Goal: Information Seeking & Learning: Learn about a topic

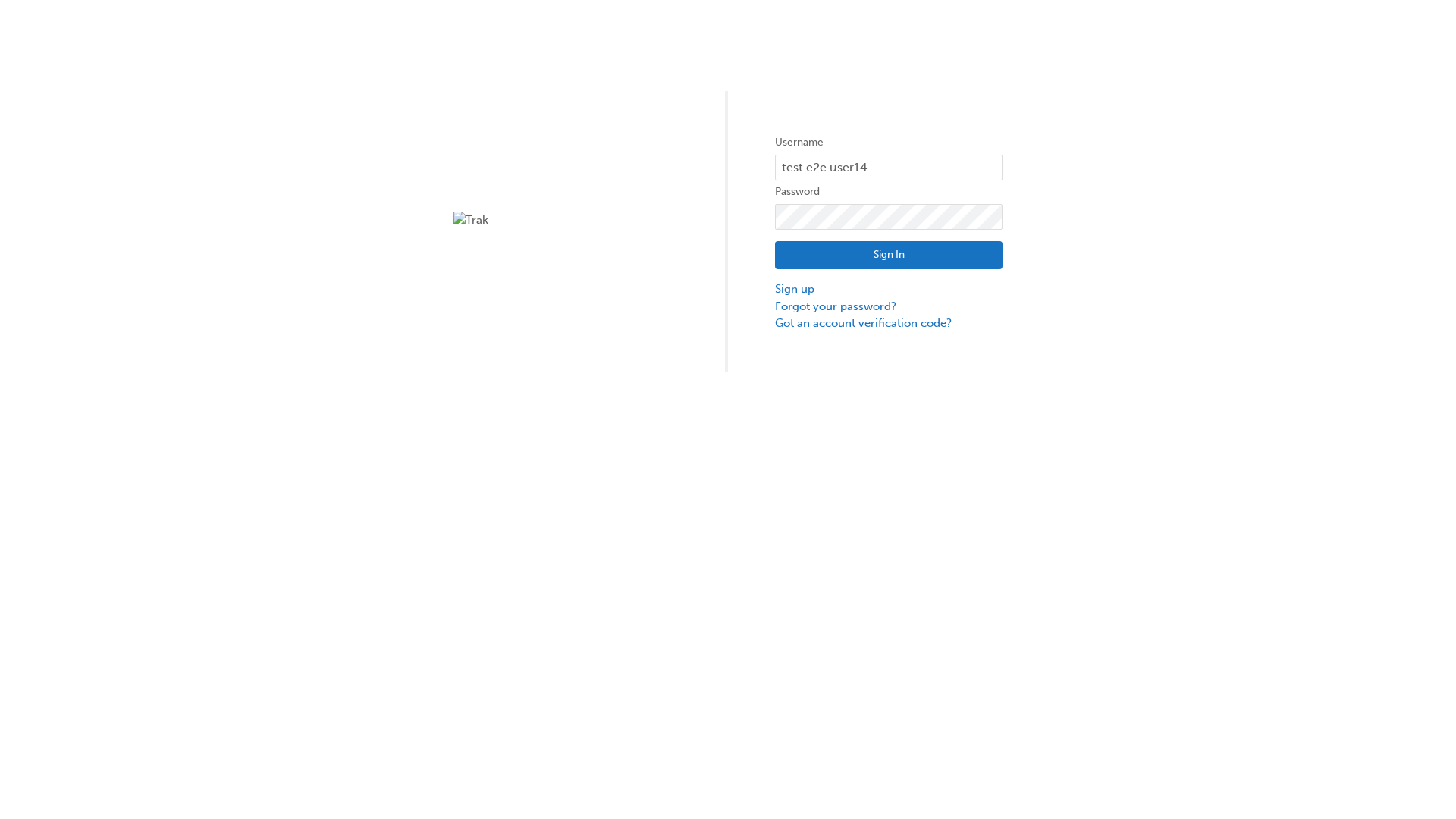
type input "test.e2e.user14"
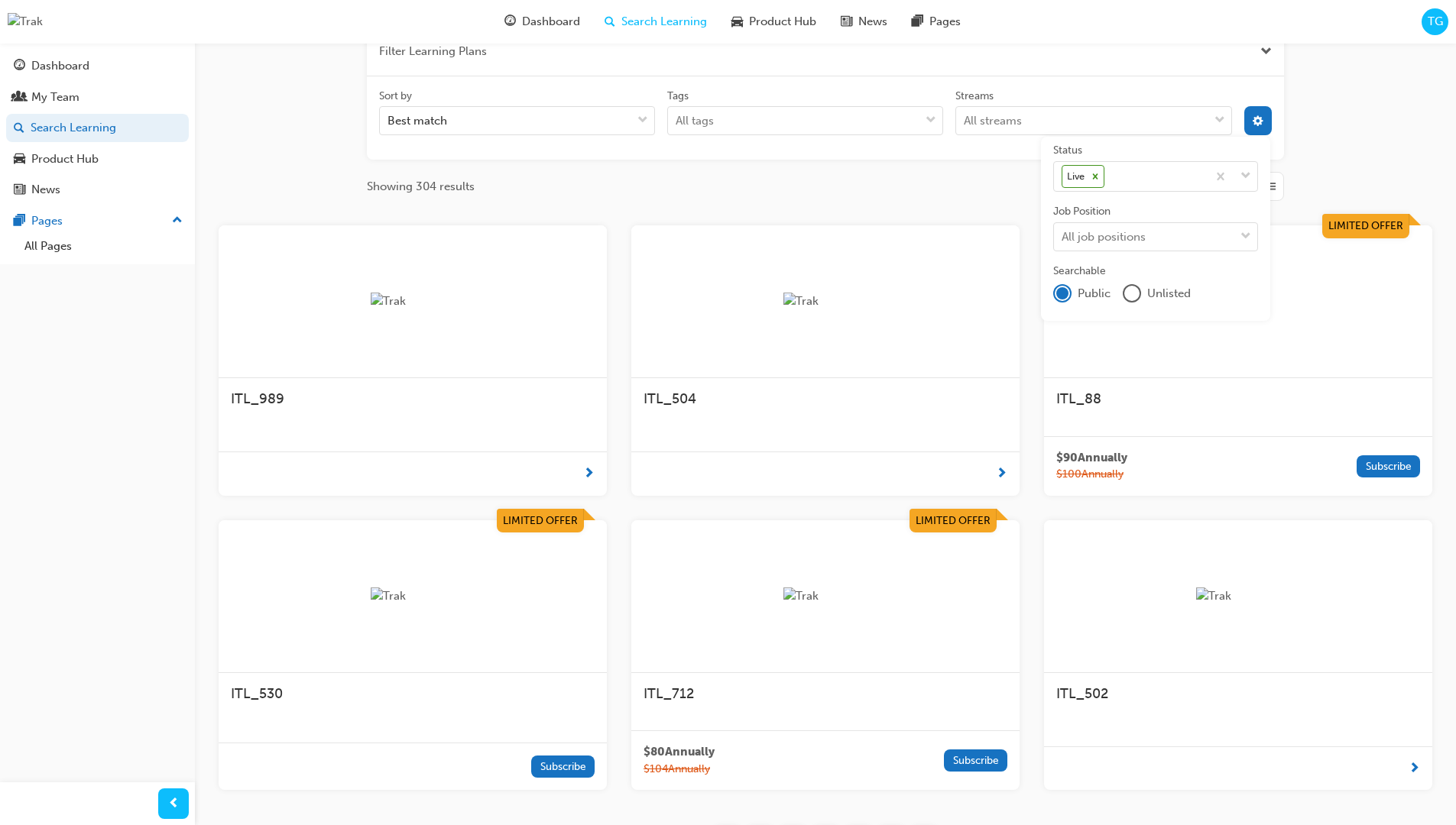
scroll to position [275, 0]
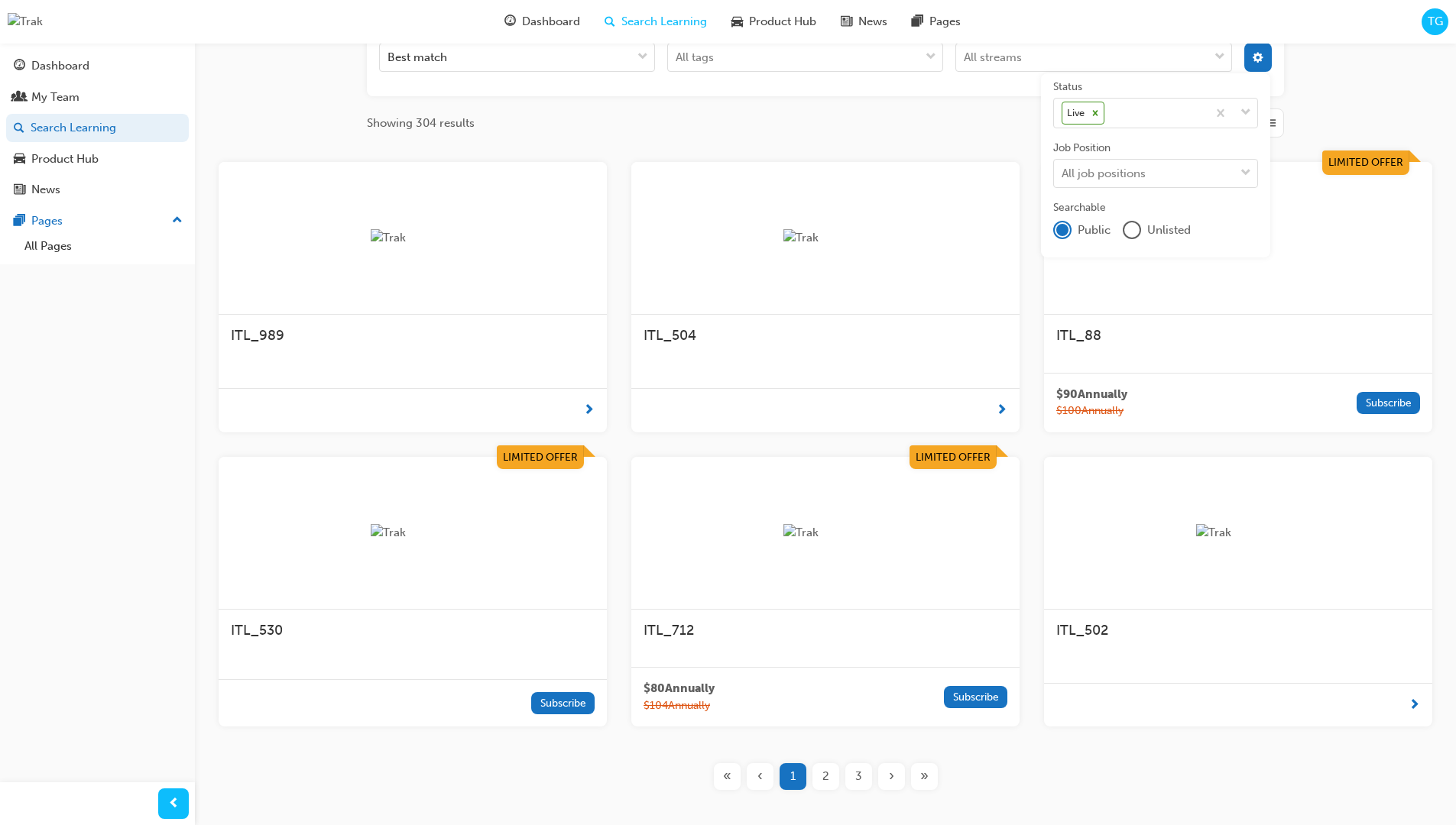
click at [965, 63] on input "Streams All streams" at bounding box center [964, 57] width 2 height 13
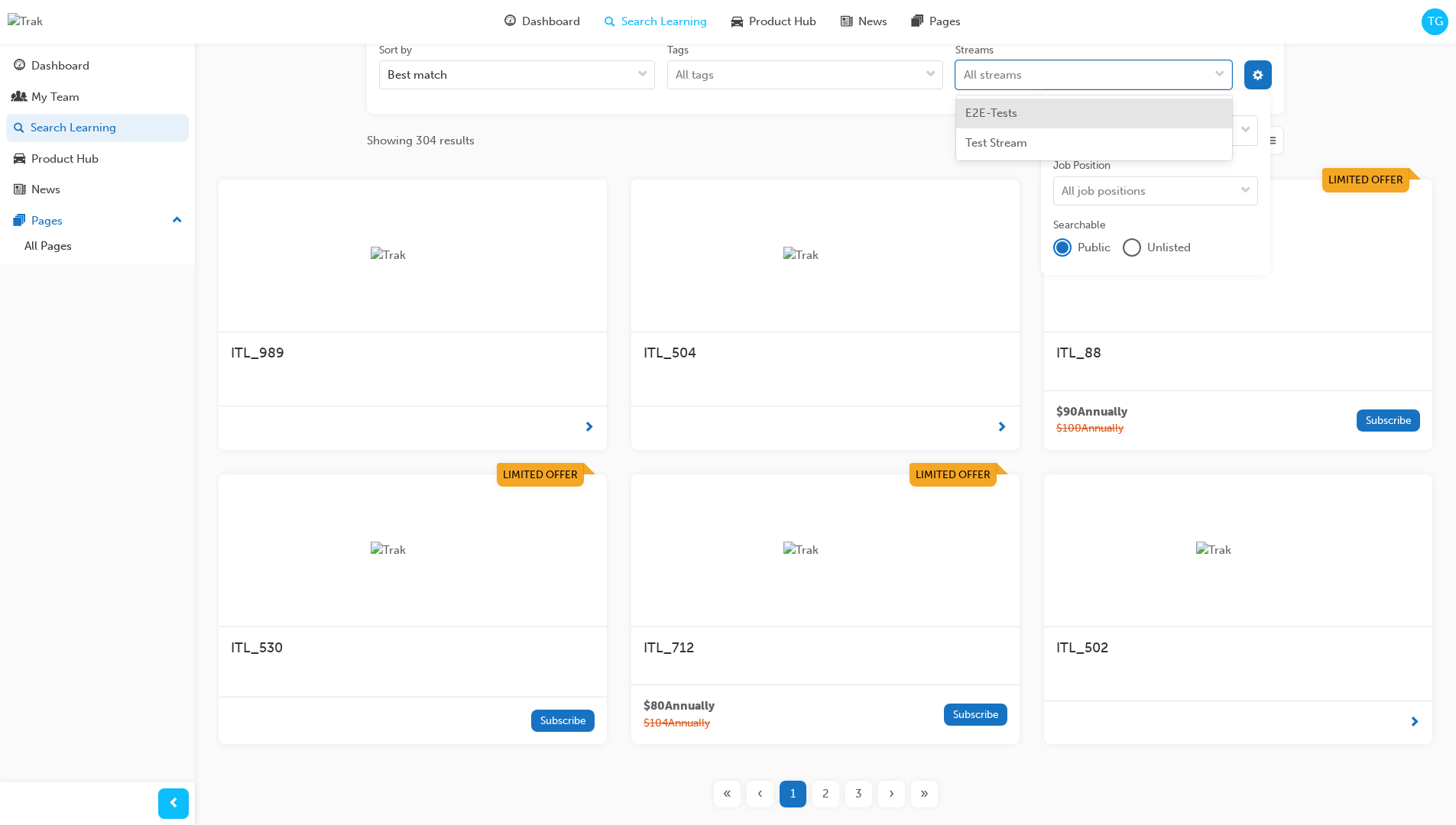
click at [965, 75] on input "Streams option E2E-Tests focused, 1 of 2. 2 results available. Use Up and Down …" at bounding box center [964, 74] width 2 height 13
click at [990, 75] on input "Streams 0 results available for search term Prod. Select is focused ,type to re…" at bounding box center [977, 74] width 26 height 13
